Goal: Check status: Check status

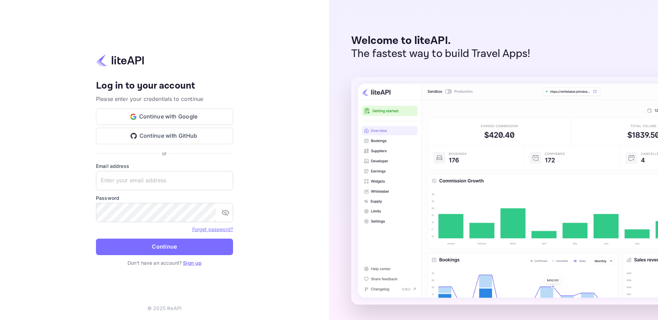
type input "[EMAIL_ADDRESS][DOMAIN_NAME]"
drag, startPoint x: 0, startPoint y: 0, endPoint x: 171, endPoint y: 247, distance: 300.5
click at [171, 247] on button "Continue" at bounding box center [164, 246] width 137 height 16
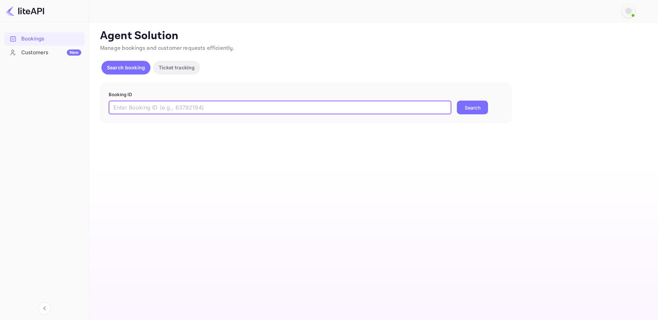
click at [278, 103] on input "text" at bounding box center [280, 107] width 343 height 14
paste input "7176746"
type input "7176746"
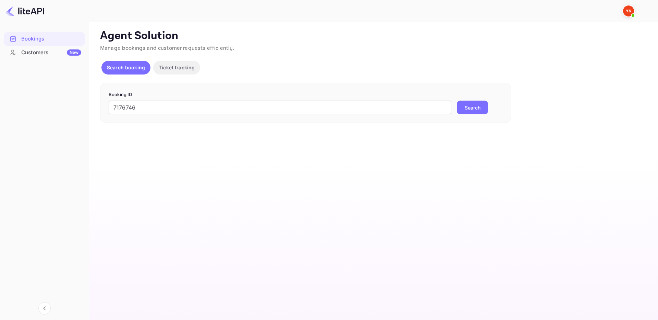
click at [468, 106] on button "Search" at bounding box center [472, 107] width 31 height 14
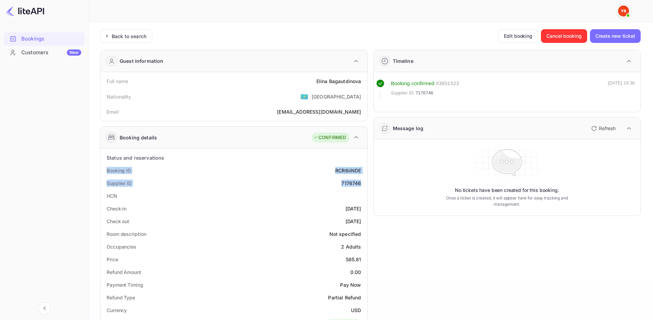
drag, startPoint x: 103, startPoint y: 169, endPoint x: 363, endPoint y: 181, distance: 260.2
copy div "Booking ID RCR6iiNDE Supplier ID 7176746"
click at [156, 206] on div "Check-in 2025-09-16" at bounding box center [234, 208] width 262 height 13
drag, startPoint x: 105, startPoint y: 207, endPoint x: 364, endPoint y: 221, distance: 259.6
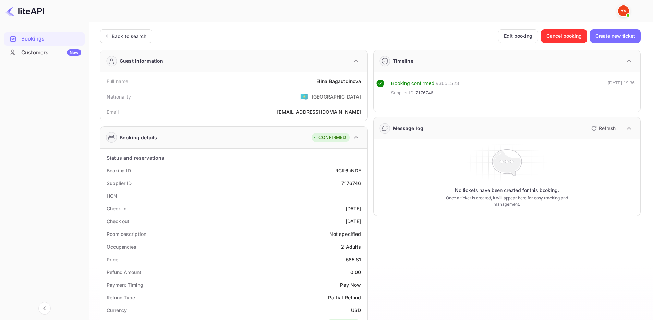
copy div "Check-in 2025-09-16 Check out 2025-09-22"
drag, startPoint x: 107, startPoint y: 80, endPoint x: 364, endPoint y: 74, distance: 257.3
click at [364, 74] on div "Full name Elina Bagautdinova Nationality 🇰🇿 Kazakhstan Email okeyestelina@yande…" at bounding box center [233, 96] width 267 height 49
copy div "Full name Elina Bagautdinova"
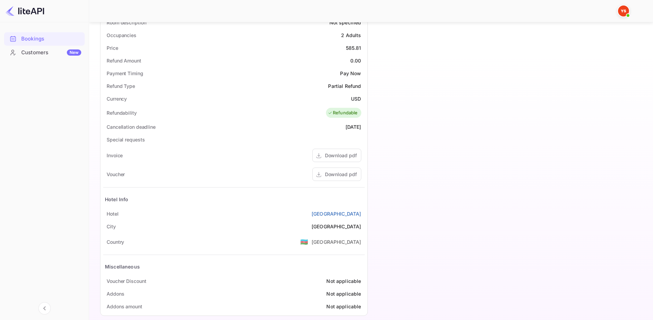
scroll to position [220, 0]
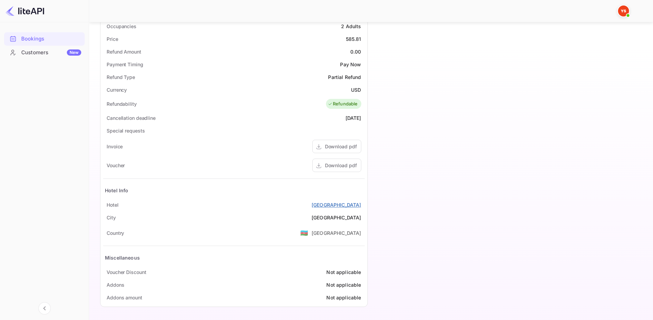
drag, startPoint x: 105, startPoint y: 203, endPoint x: 361, endPoint y: 206, distance: 256.6
click at [361, 206] on div "Hotel Diplomat Hotel Baku" at bounding box center [234, 204] width 262 height 13
copy div "Hotel Diplomat Hotel Baku"
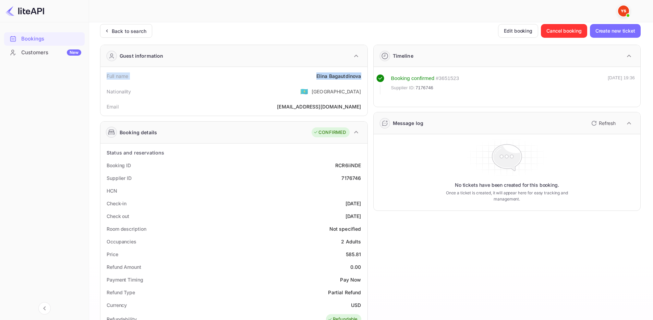
scroll to position [0, 0]
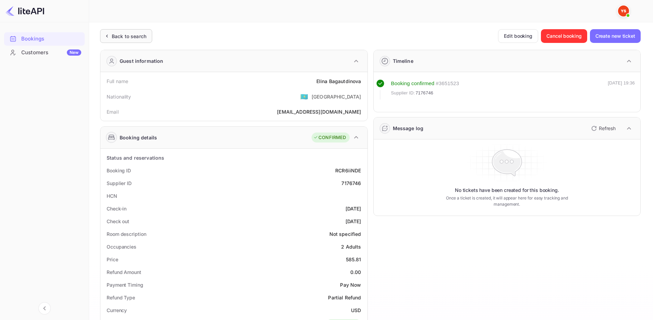
click at [116, 39] on div "Back to search" at bounding box center [129, 36] width 35 height 7
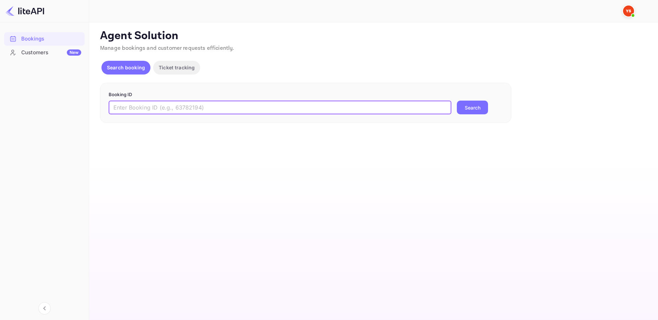
click at [179, 105] on input "text" at bounding box center [280, 107] width 343 height 14
paste input "9135353"
type input "9135353"
click at [457, 100] on button "Search" at bounding box center [472, 107] width 31 height 14
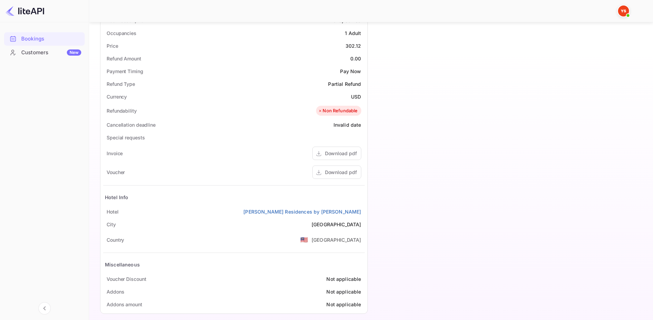
scroll to position [220, 0]
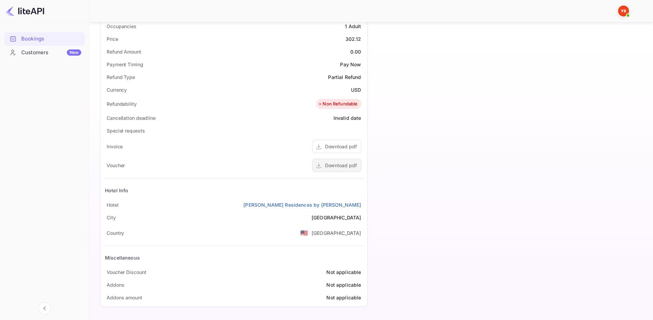
click at [324, 164] on div "Download pdf" at bounding box center [336, 164] width 49 height 13
click at [332, 166] on div "Download pdf" at bounding box center [341, 165] width 32 height 7
click at [348, 169] on div "Download pdf" at bounding box center [341, 165] width 32 height 7
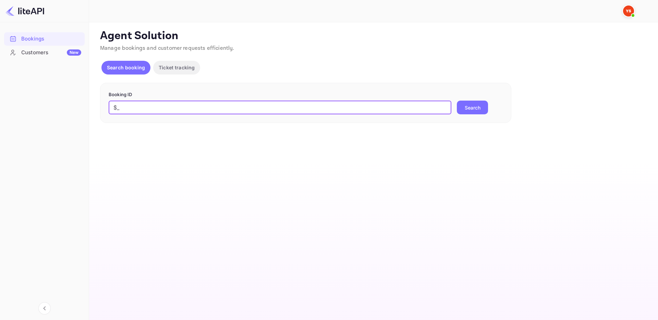
type input "$"
type input "9135353"
click at [457, 100] on button "Search" at bounding box center [472, 107] width 31 height 14
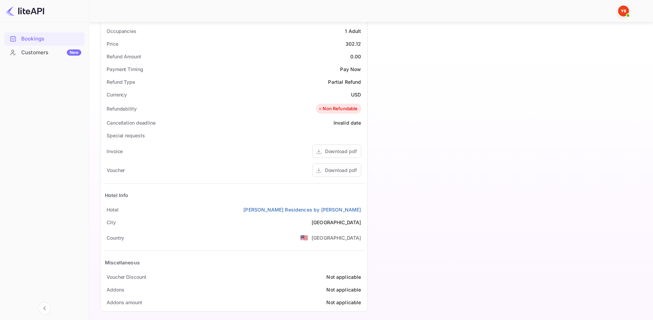
scroll to position [220, 0]
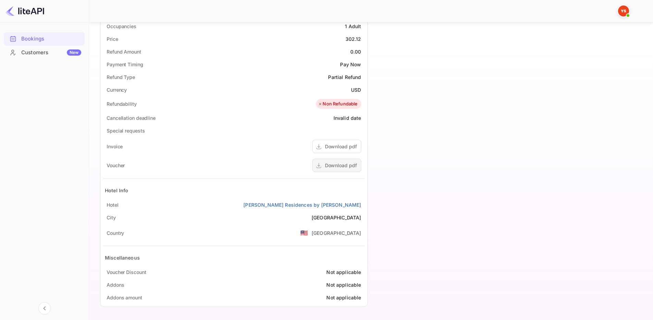
click at [326, 167] on div "Download pdf" at bounding box center [341, 165] width 32 height 7
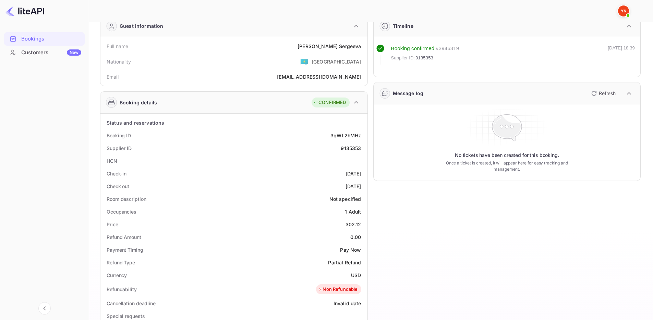
scroll to position [0, 0]
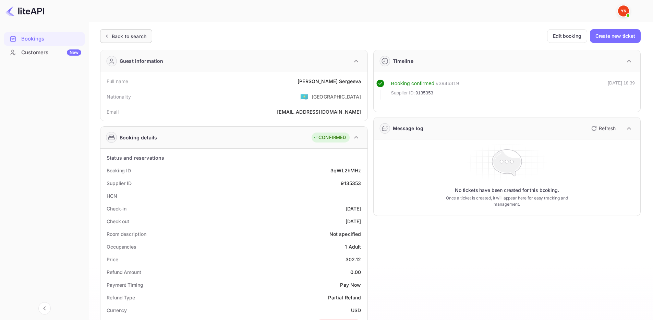
click at [108, 38] on icon at bounding box center [106, 36] width 7 height 7
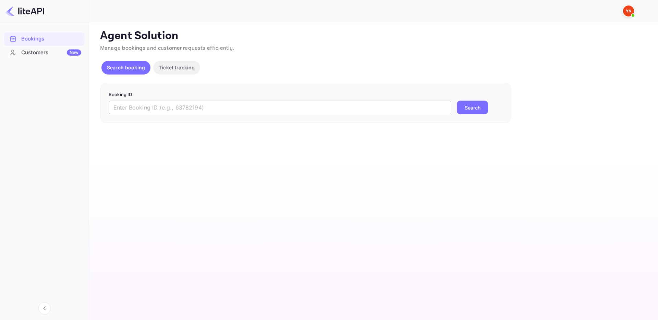
click at [159, 111] on input "text" at bounding box center [280, 107] width 343 height 14
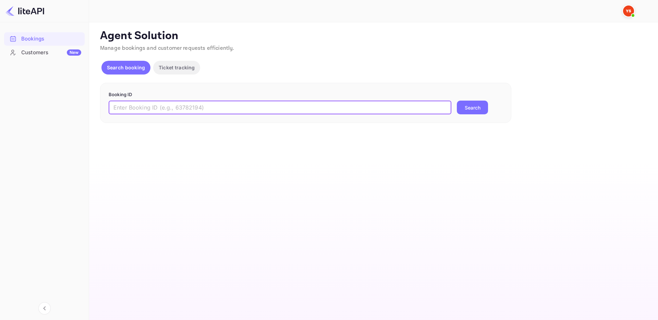
paste input "9134986"
type input "9134986"
click at [462, 108] on button "Search" at bounding box center [472, 107] width 31 height 14
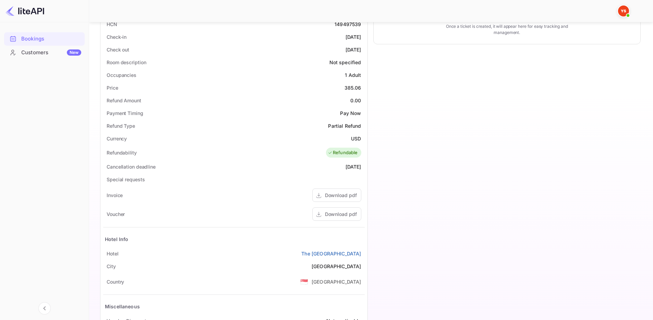
scroll to position [220, 0]
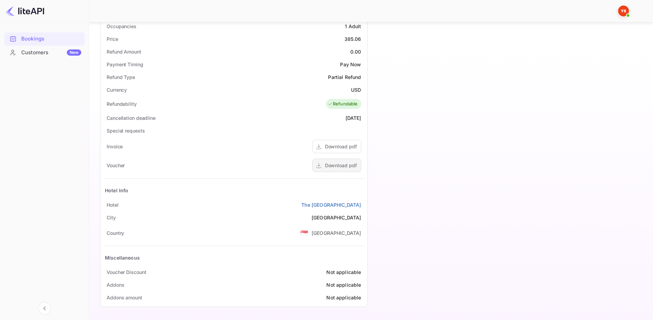
click at [330, 165] on div "Download pdf" at bounding box center [341, 165] width 32 height 7
